Goal: Task Accomplishment & Management: Use online tool/utility

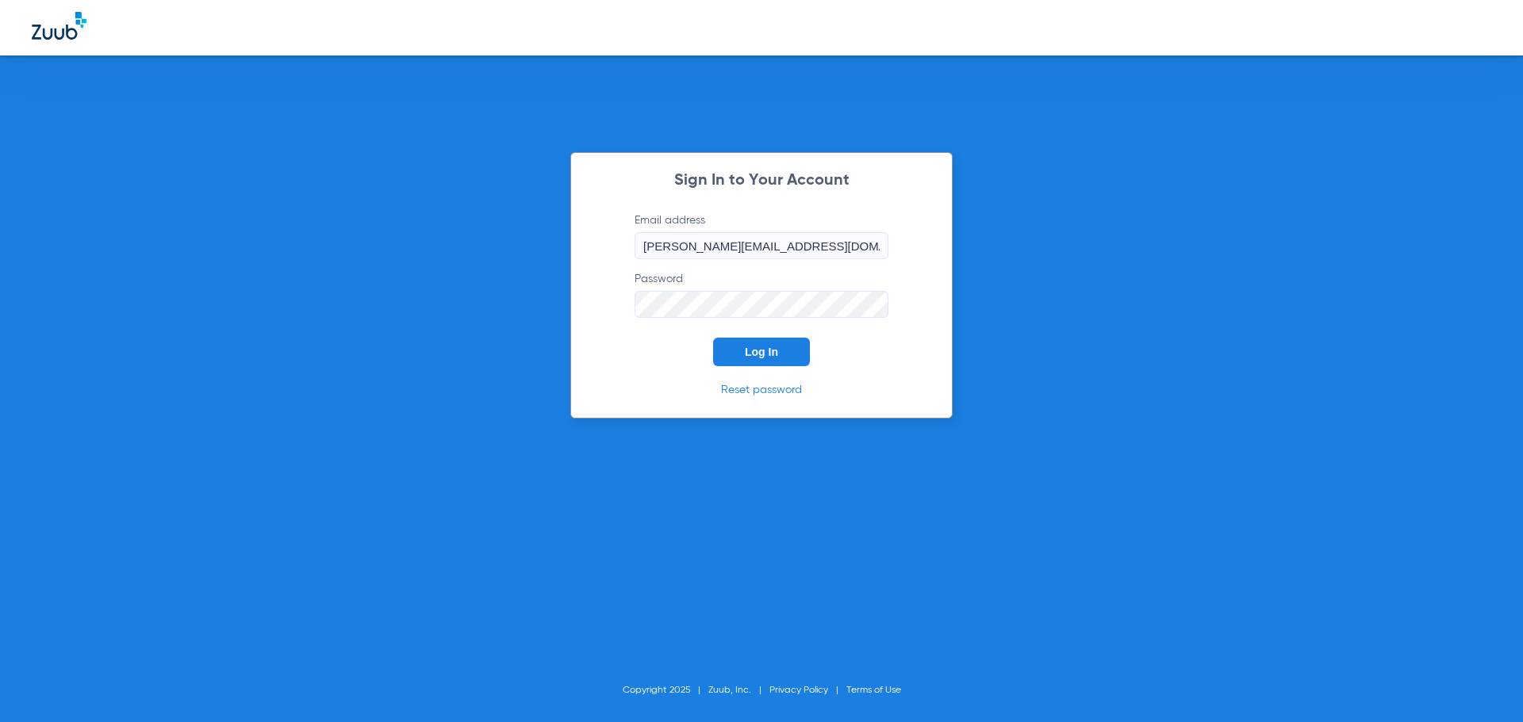
click at [727, 347] on button "Log In" at bounding box center [761, 352] width 97 height 29
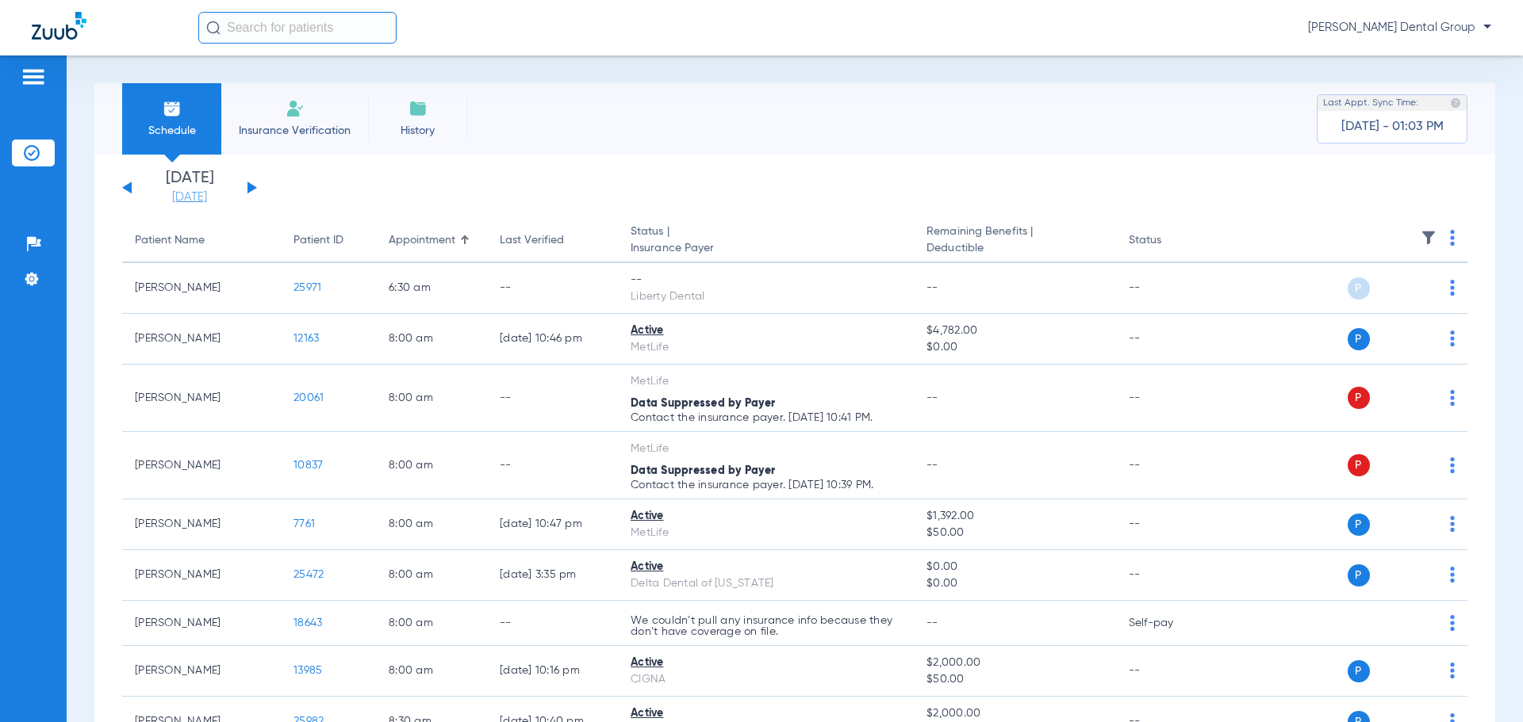
click at [210, 195] on link "[DATE]" at bounding box center [189, 198] width 95 height 16
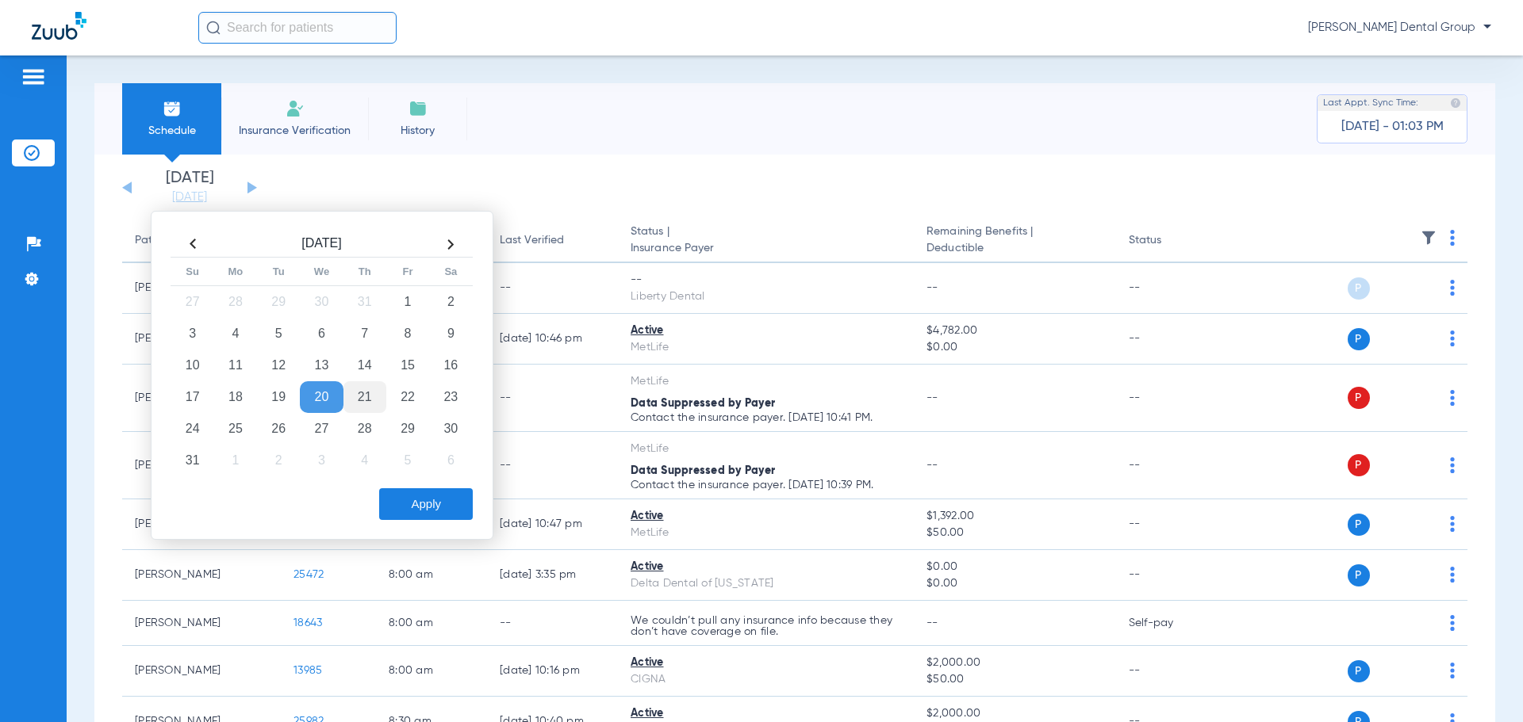
click at [365, 393] on td "21" at bounding box center [364, 397] width 43 height 32
click at [434, 507] on button "Apply" at bounding box center [426, 504] width 94 height 32
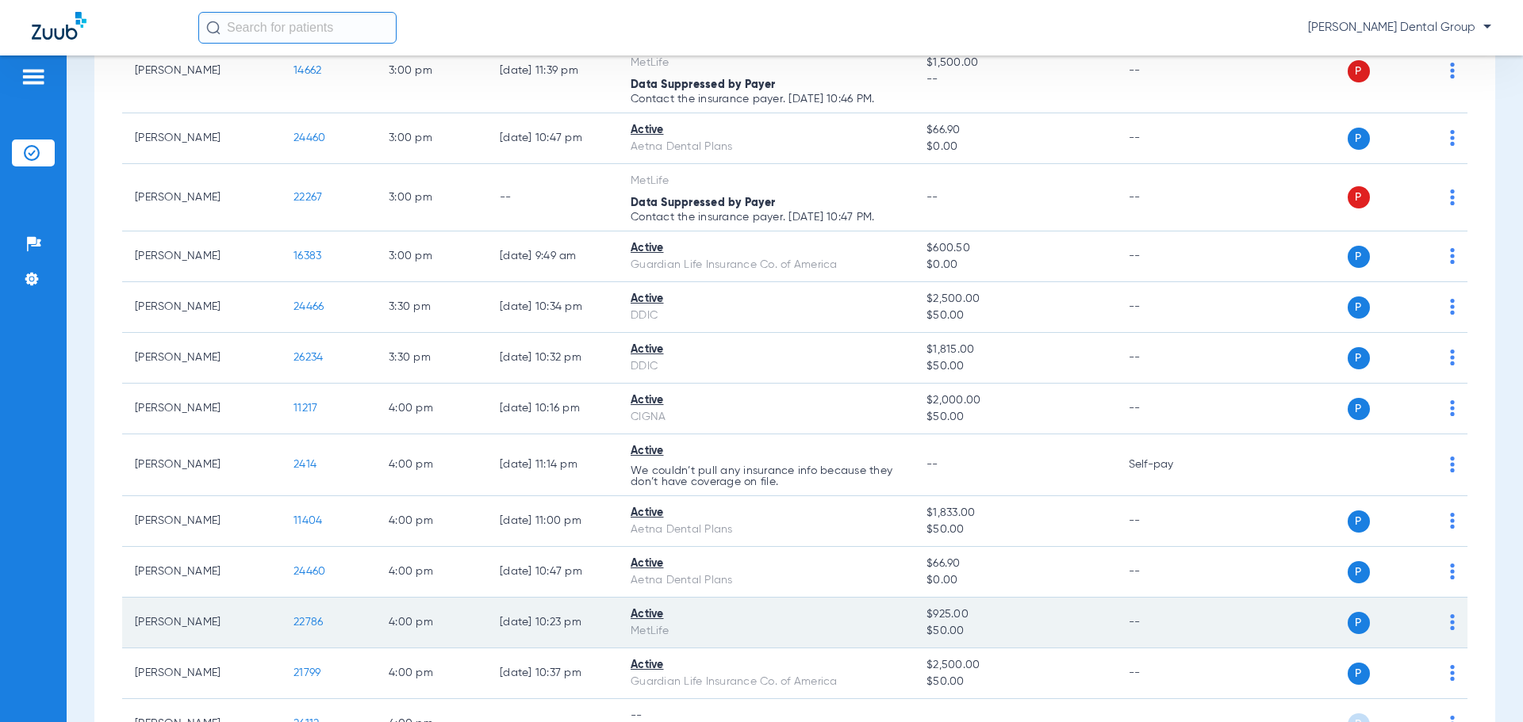
scroll to position [3568, 0]
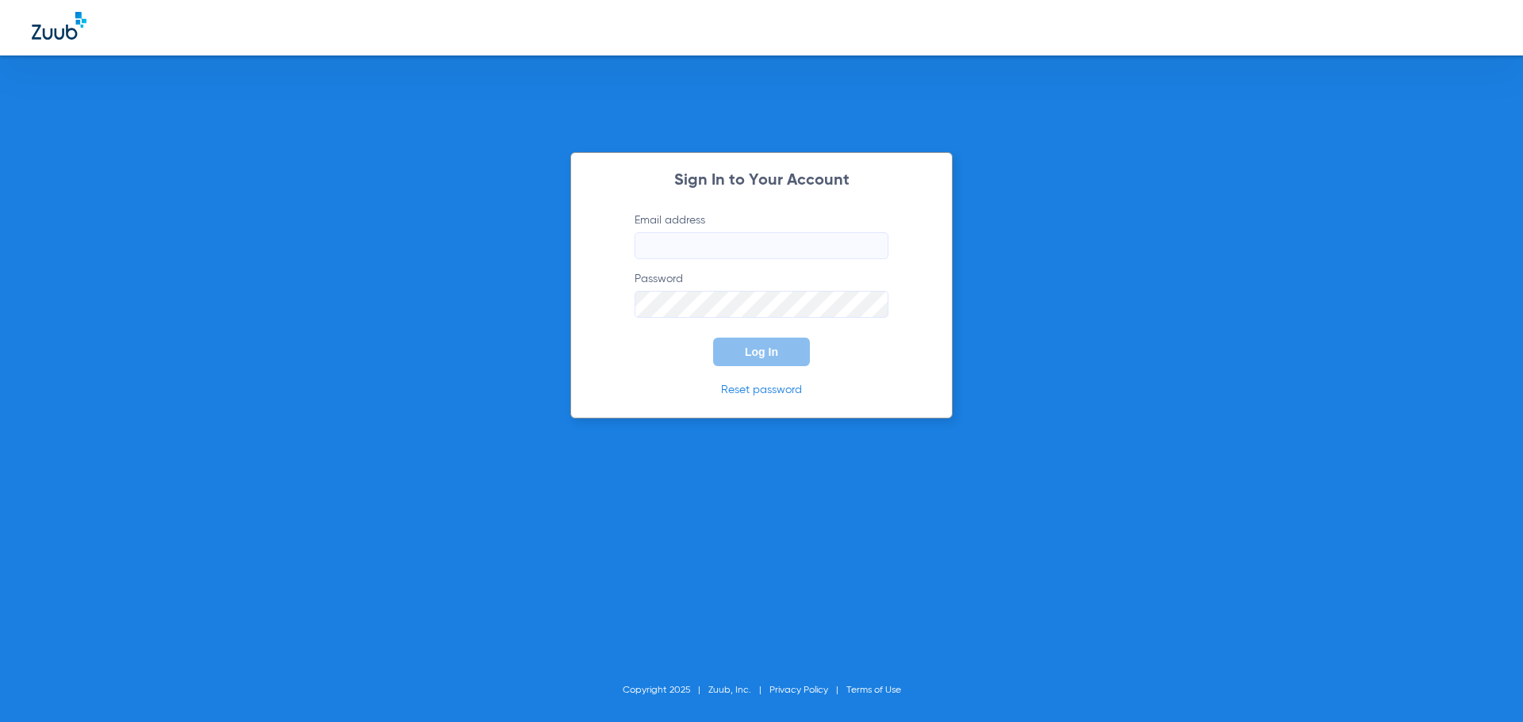
type input "[PERSON_NAME][EMAIL_ADDRESS][DOMAIN_NAME]"
click at [722, 353] on button "Log In" at bounding box center [761, 352] width 97 height 29
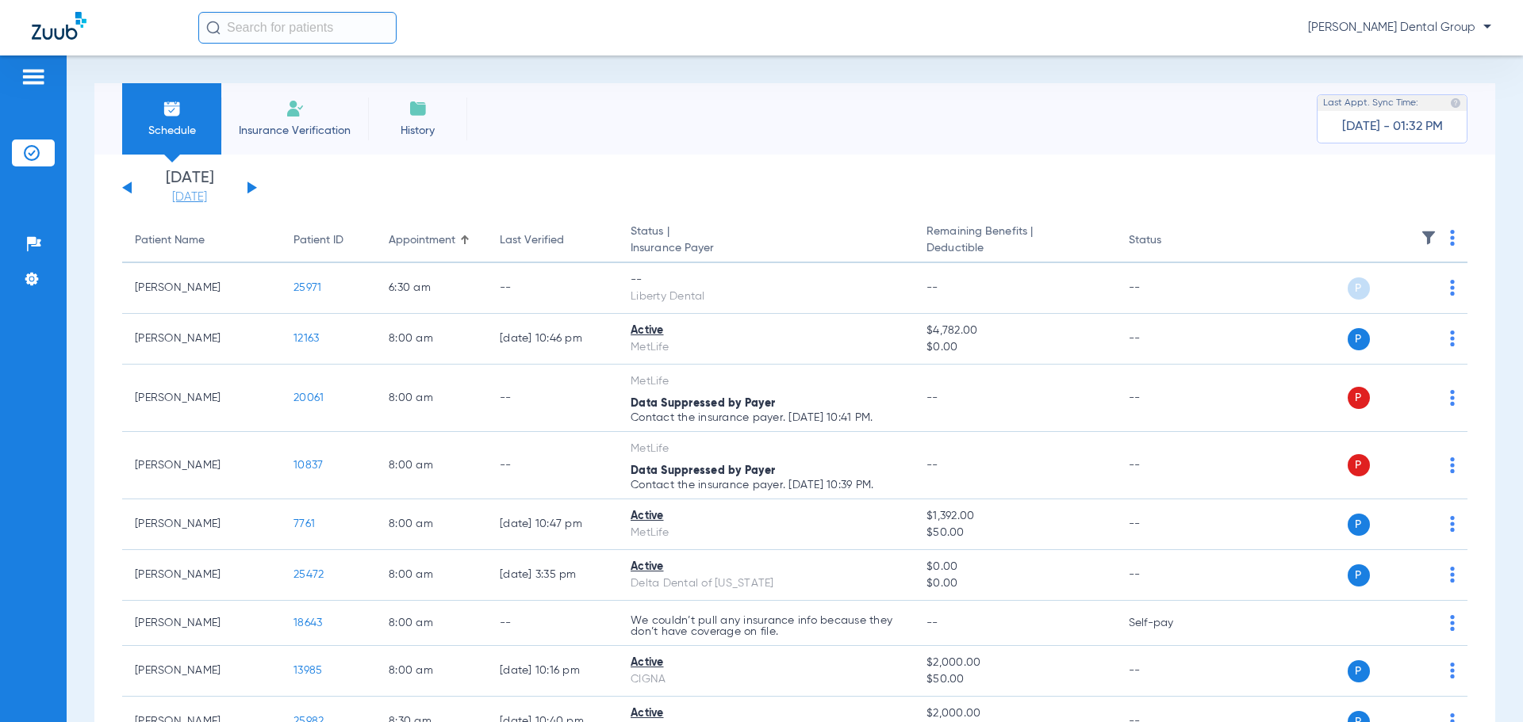
click at [202, 193] on link "[DATE]" at bounding box center [189, 198] width 95 height 16
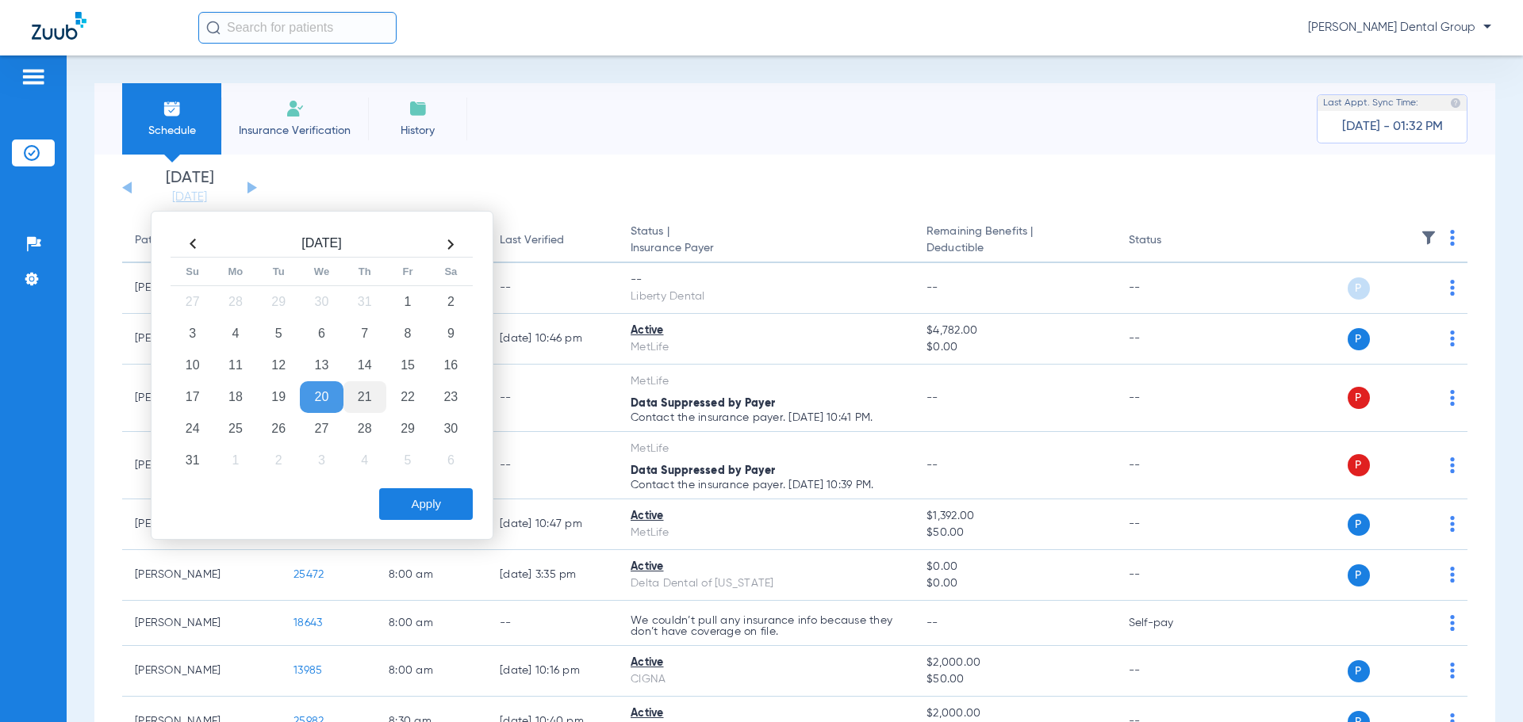
click at [359, 389] on td "21" at bounding box center [364, 397] width 43 height 32
click at [446, 504] on button "Apply" at bounding box center [426, 504] width 94 height 32
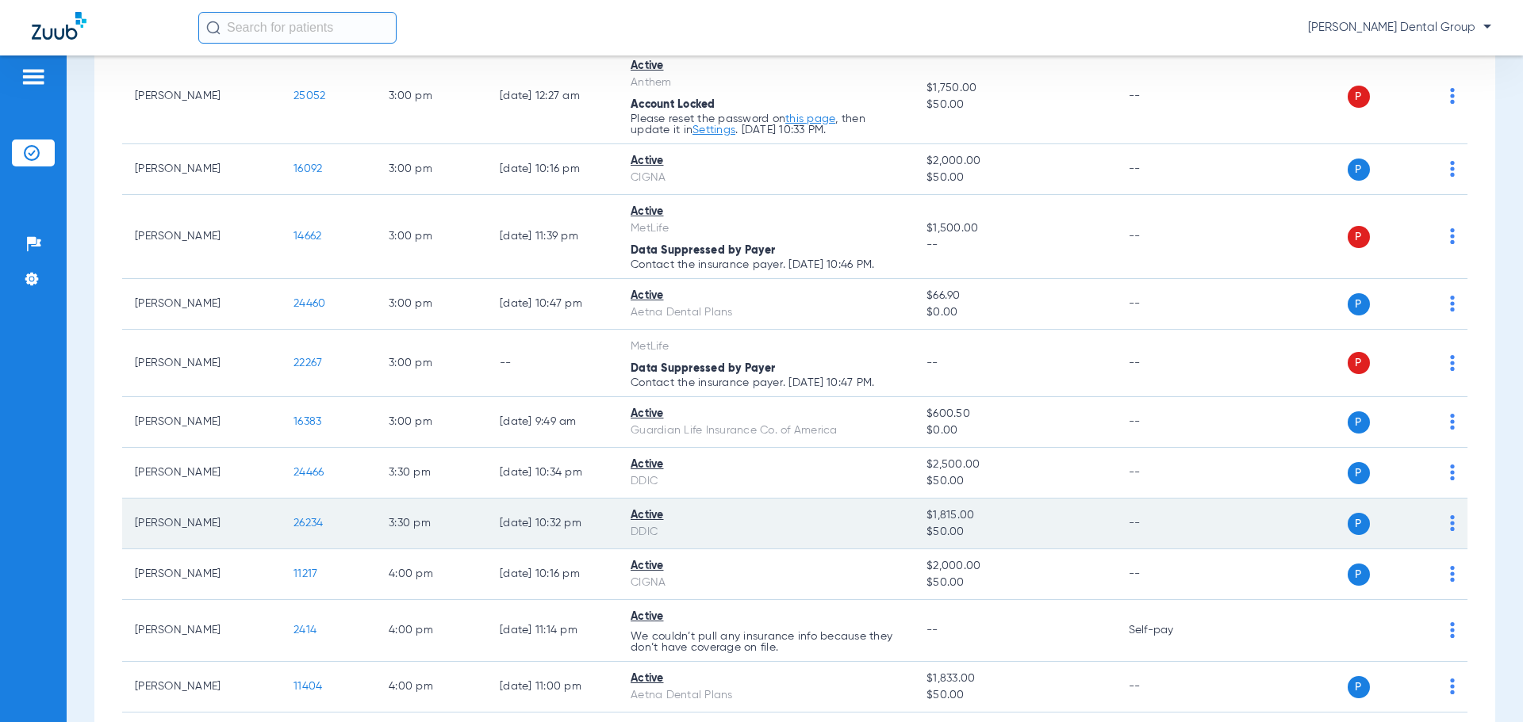
scroll to position [3554, 0]
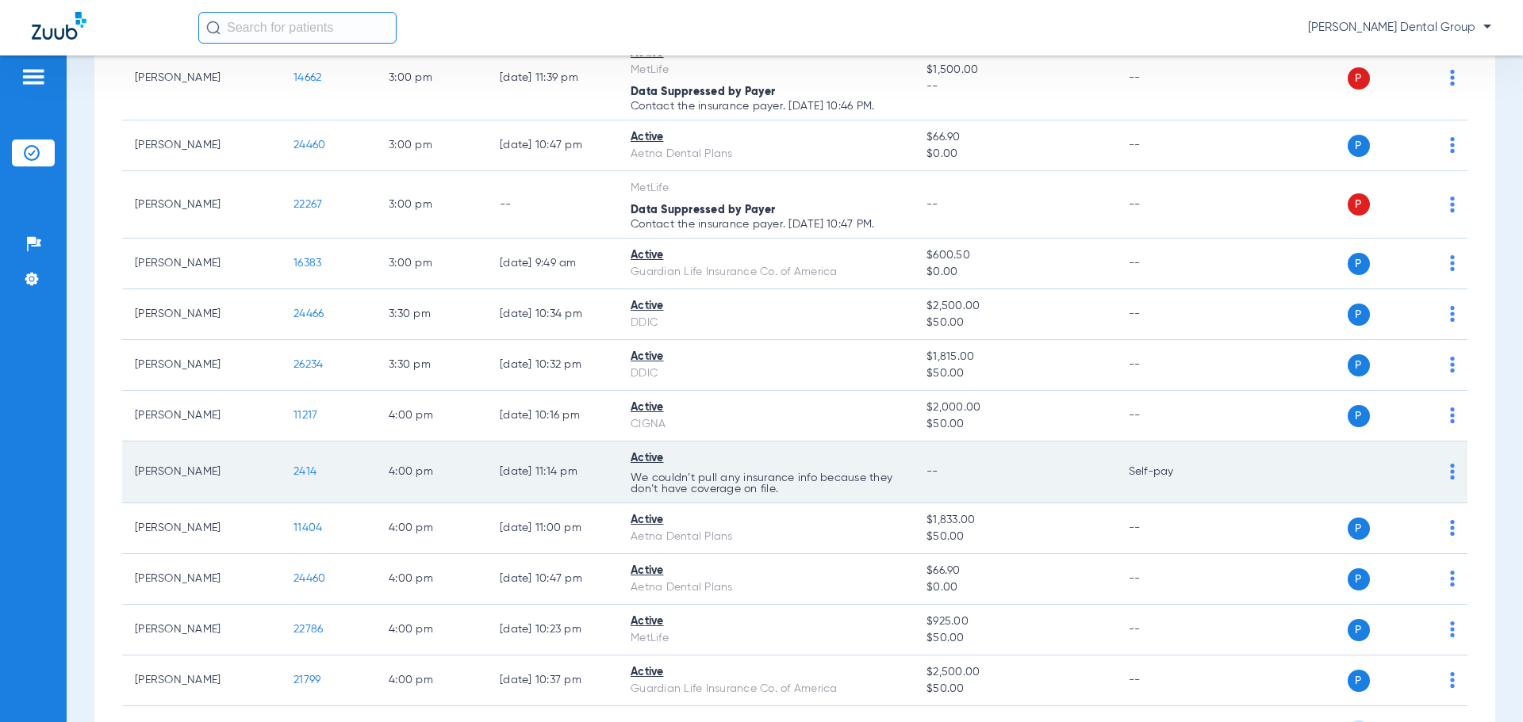
click at [1450, 473] on img at bounding box center [1452, 472] width 5 height 16
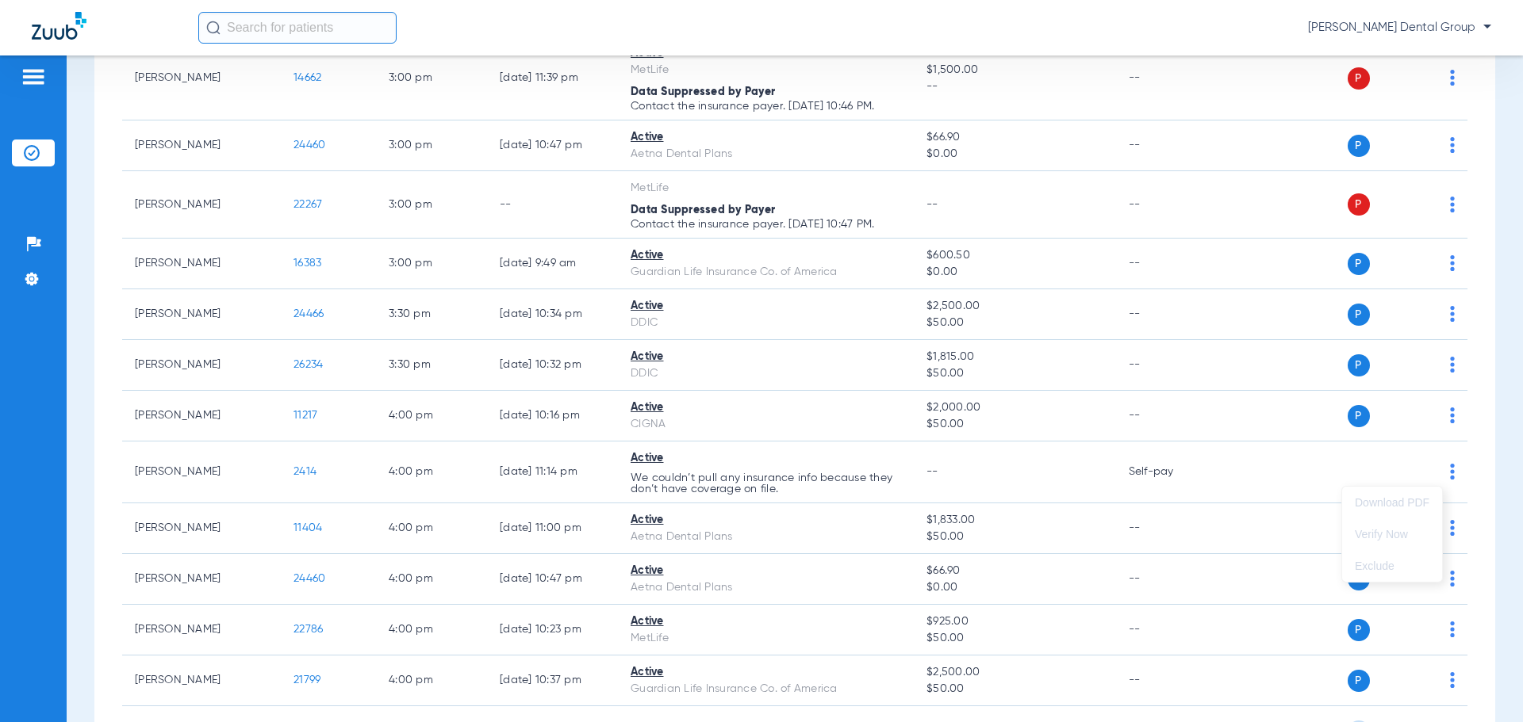
click at [791, 492] on div at bounding box center [761, 361] width 1523 height 722
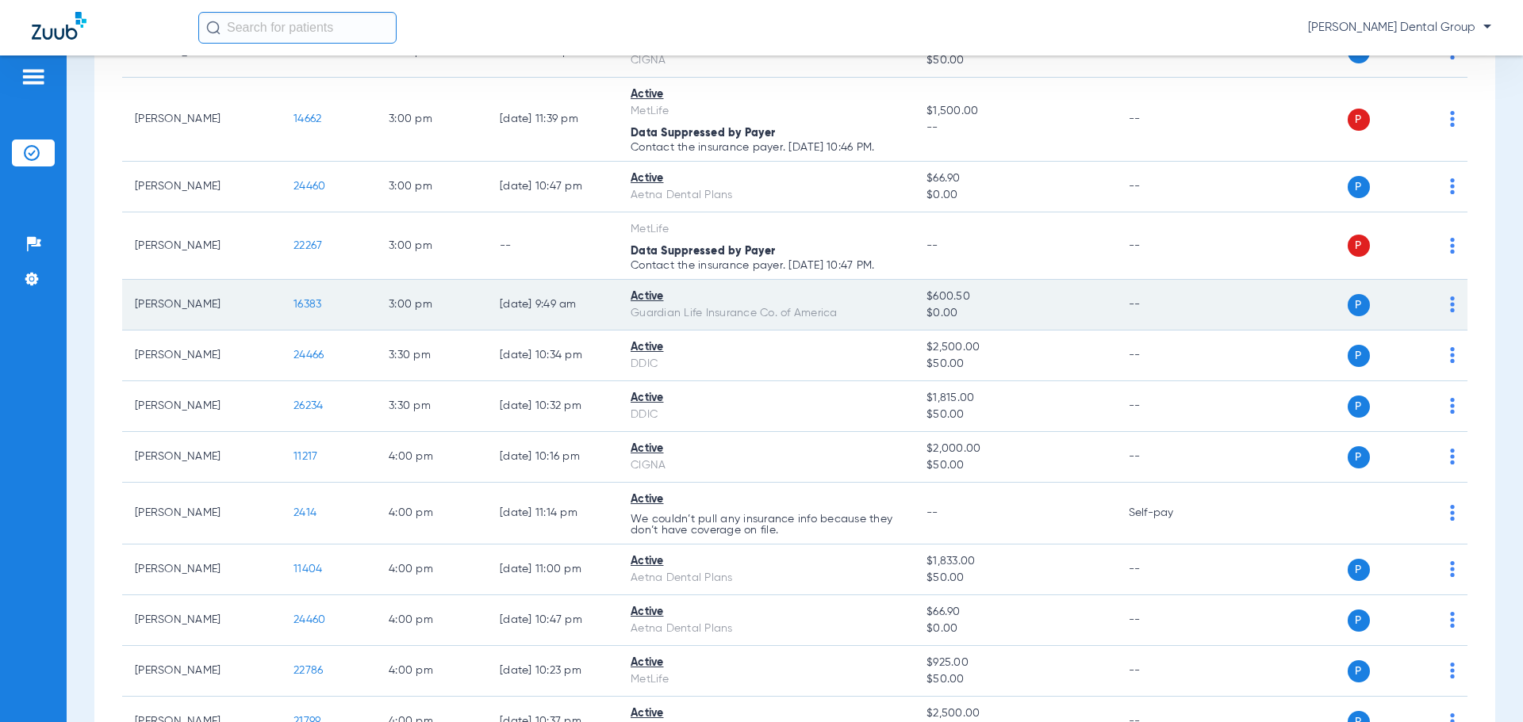
scroll to position [3792, 0]
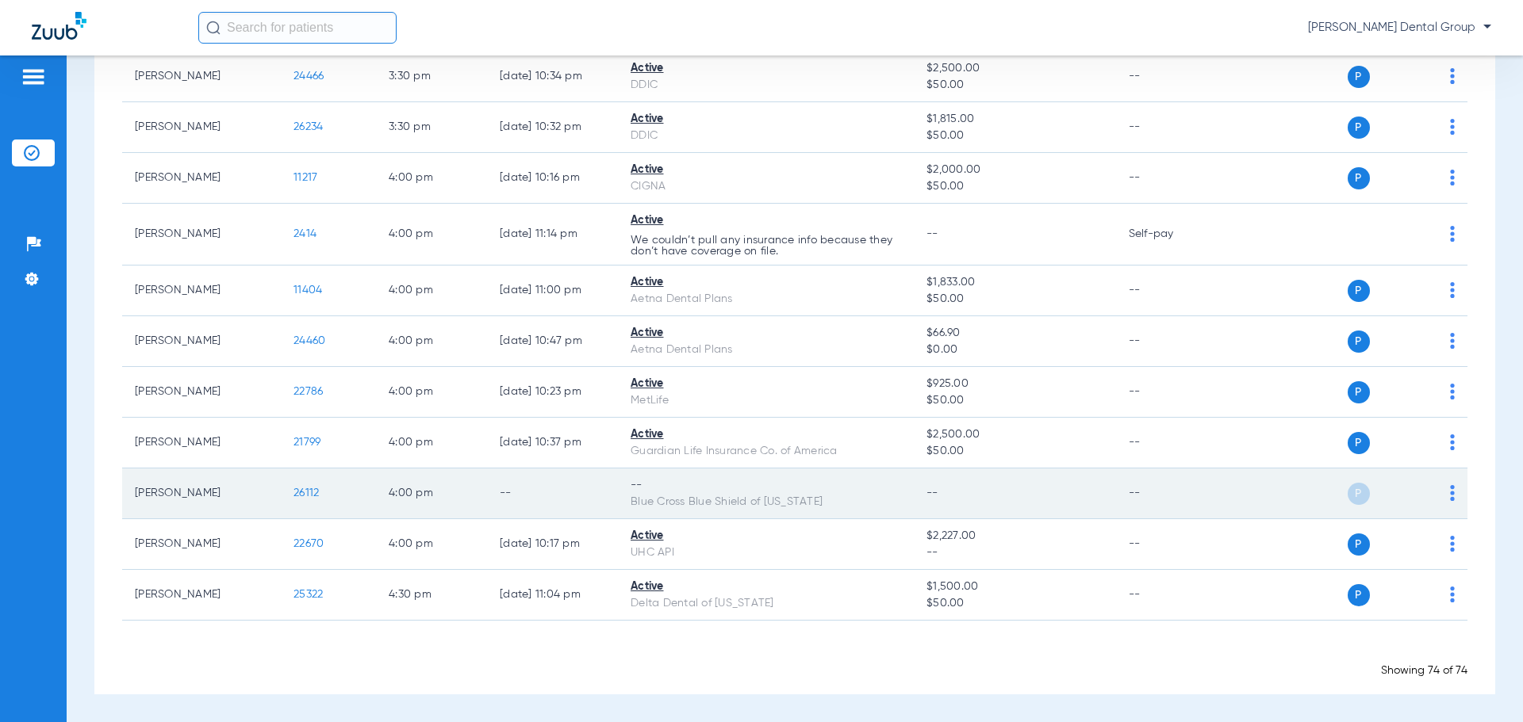
click at [1450, 489] on img at bounding box center [1452, 493] width 5 height 16
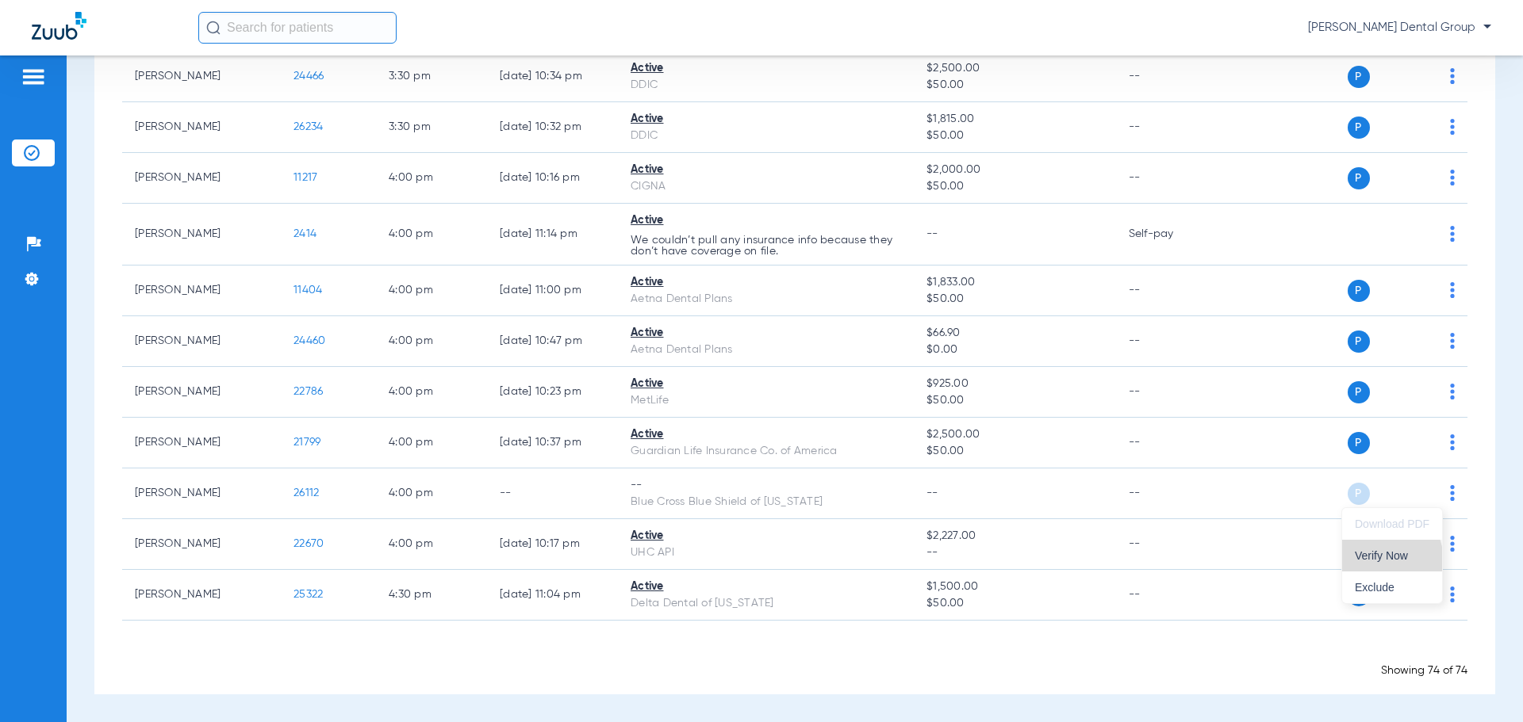
click at [1377, 561] on span "Verify Now" at bounding box center [1391, 555] width 75 height 11
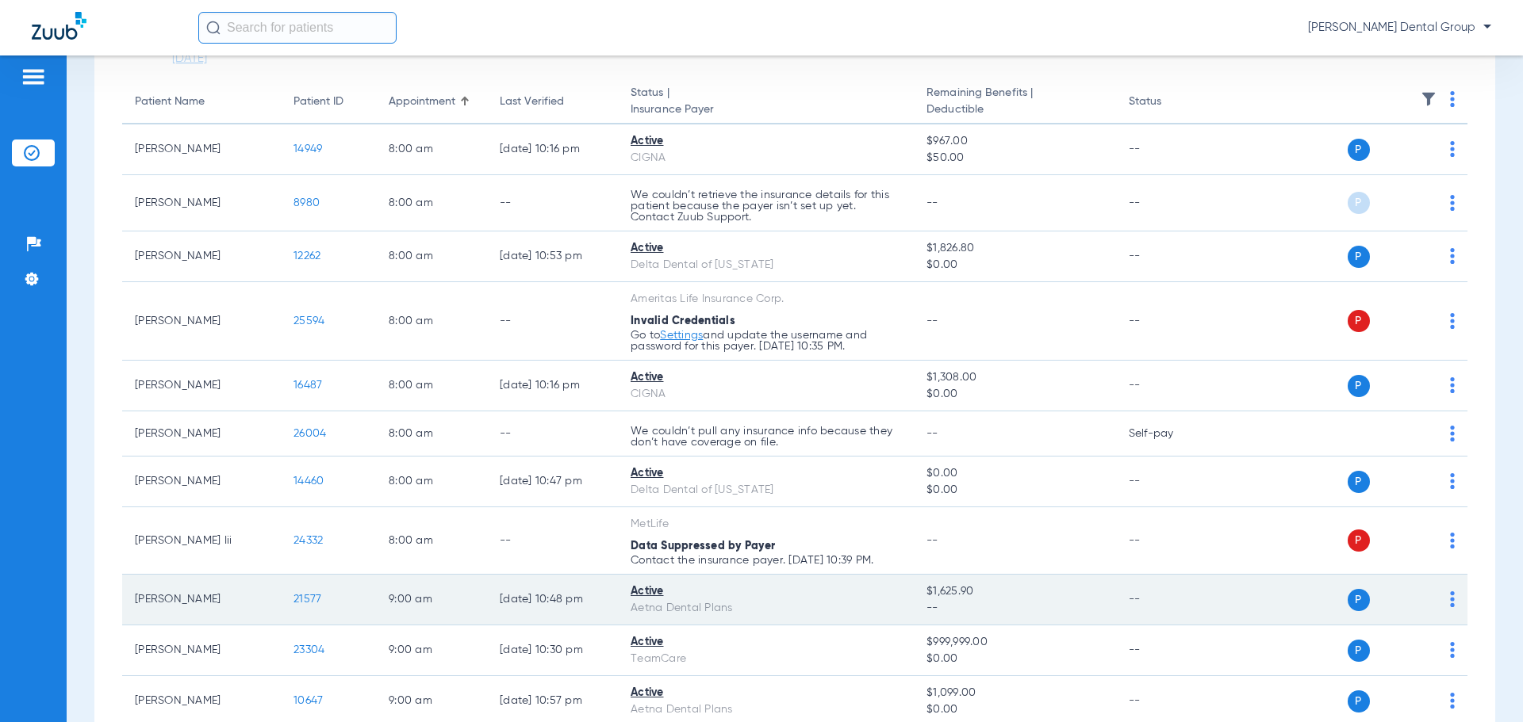
scroll to position [0, 0]
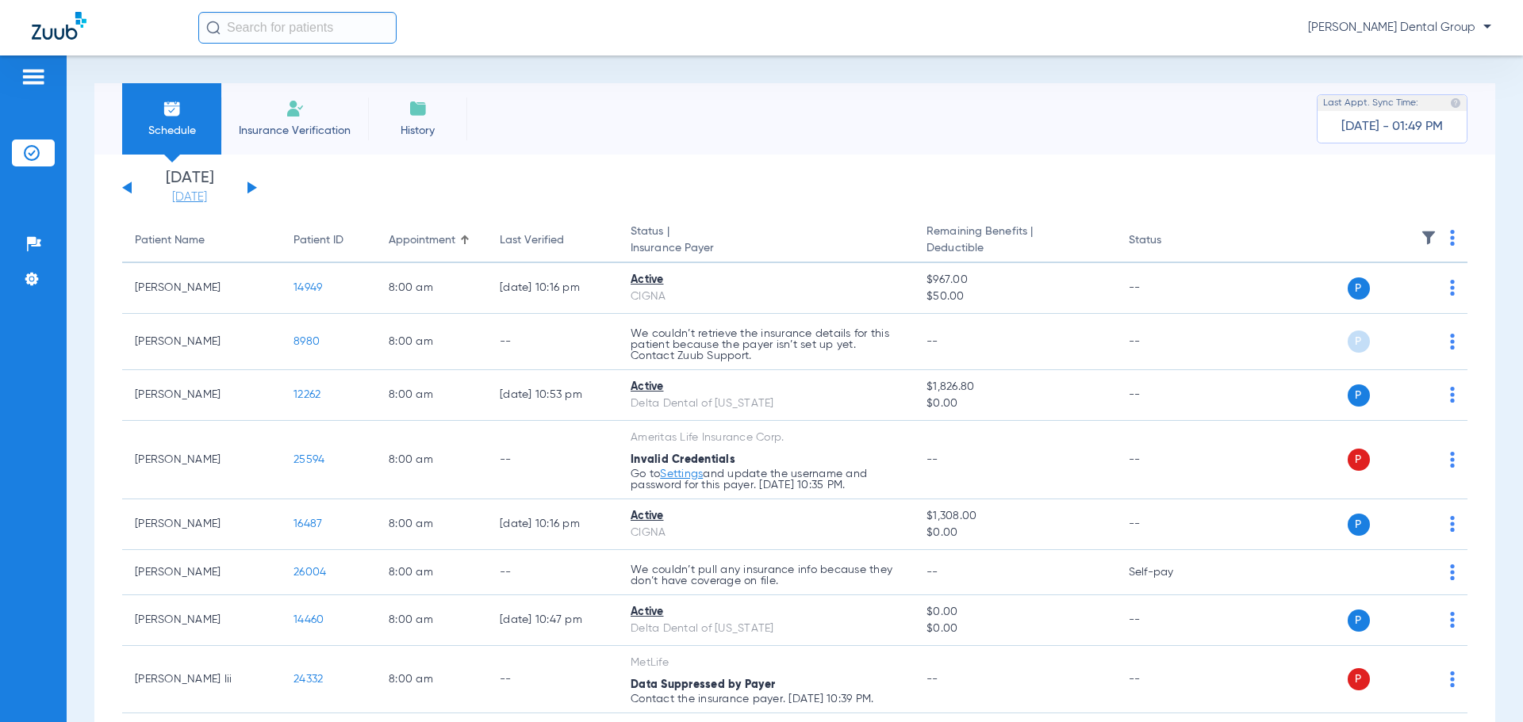
click at [204, 198] on link "[DATE]" at bounding box center [189, 198] width 95 height 16
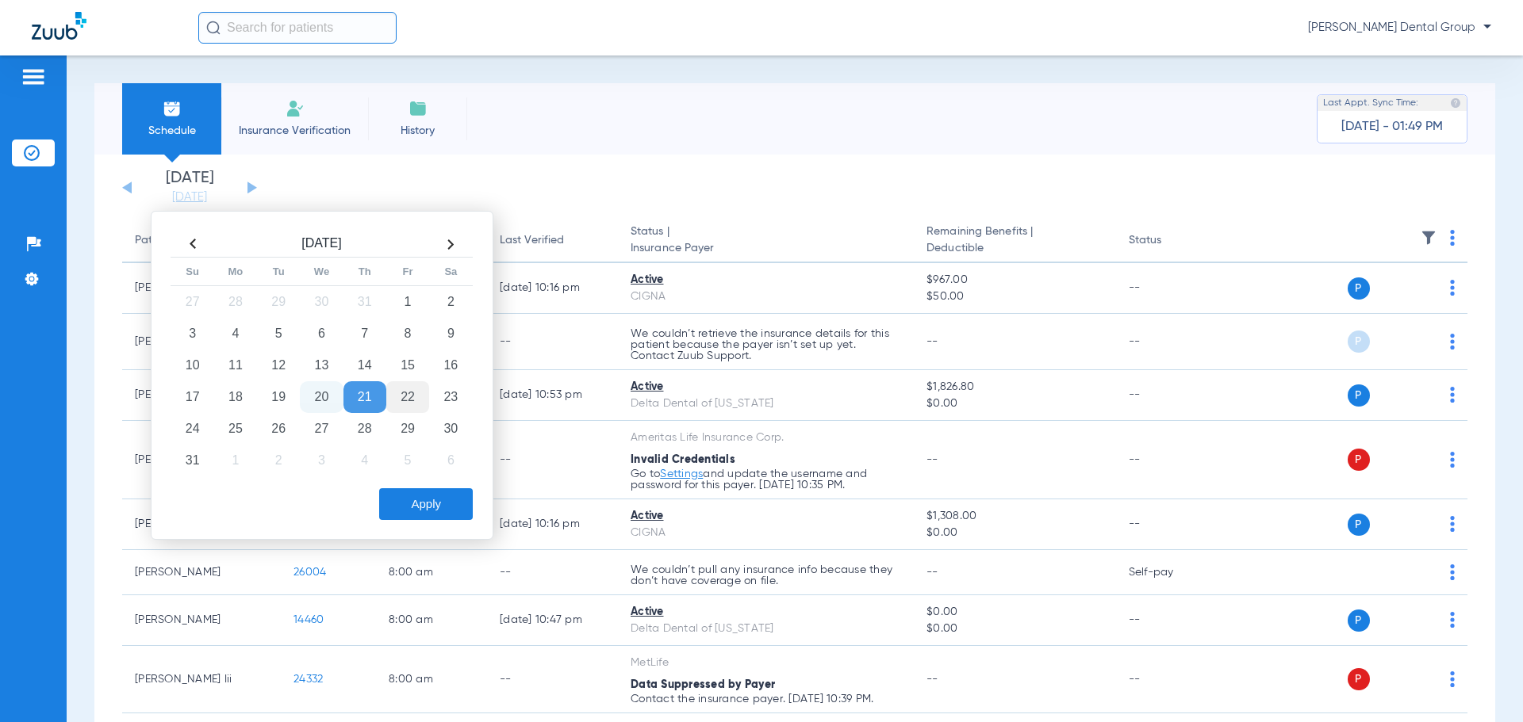
click at [408, 399] on td "22" at bounding box center [407, 397] width 43 height 32
click at [439, 504] on button "Apply" at bounding box center [426, 504] width 94 height 32
